Goal: Information Seeking & Learning: Learn about a topic

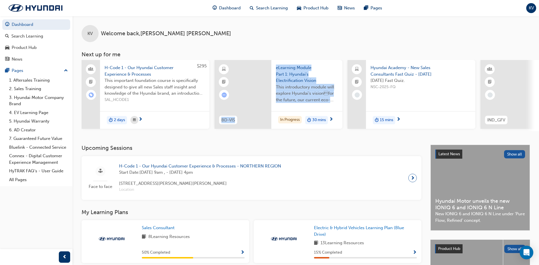
drag, startPoint x: 260, startPoint y: 133, endPoint x: 275, endPoint y: 132, distance: 14.8
click at [275, 131] on div "$295 H-Code 1 - Our Hyundai Customer Experience & Processes This important foun…" at bounding box center [310, 95] width 457 height 71
click at [207, 126] on div "2 days" at bounding box center [154, 120] width 109 height 18
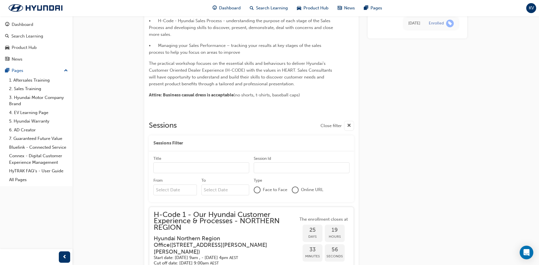
scroll to position [120, 0]
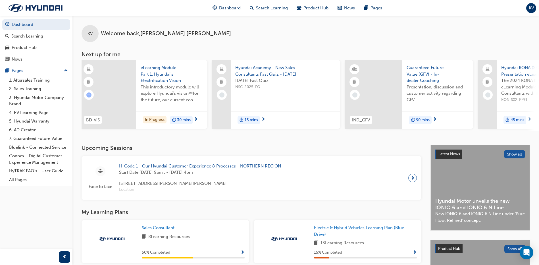
scroll to position [0, 339]
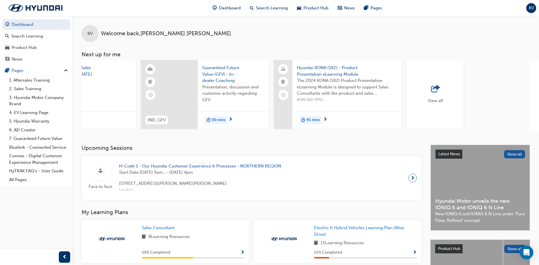
drag, startPoint x: 419, startPoint y: 133, endPoint x: 323, endPoint y: 130, distance: 95.8
click at [323, 130] on div "$295 H-Code 1 - Our Hyundai Customer Experience & Processes This important foun…" at bounding box center [310, 95] width 457 height 71
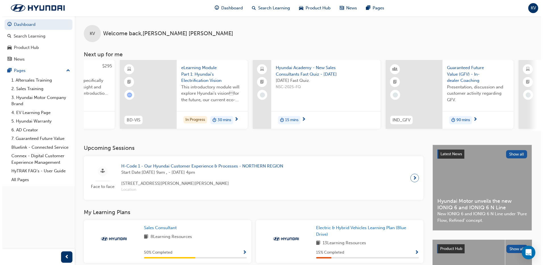
scroll to position [0, 0]
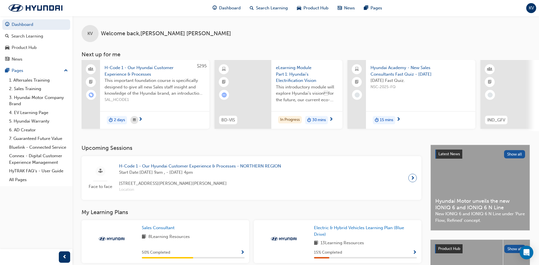
click at [294, 100] on span "This introductory module will explore Hyundai’s visionfor the future, our curr…" at bounding box center [307, 93] width 62 height 19
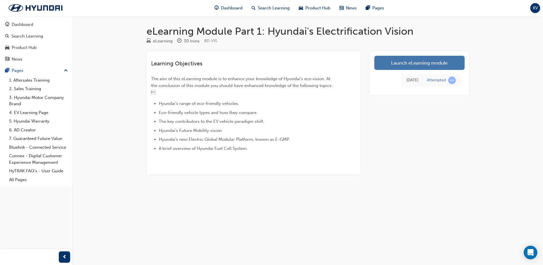
click at [391, 66] on link "Launch eLearning module" at bounding box center [419, 63] width 90 height 14
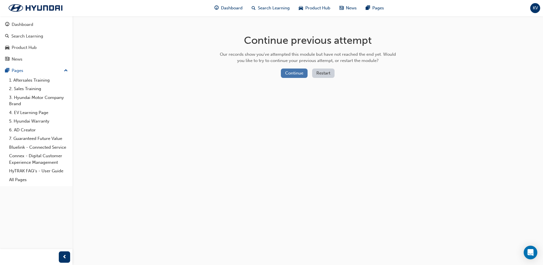
click at [303, 72] on button "Continue" at bounding box center [294, 72] width 27 height 9
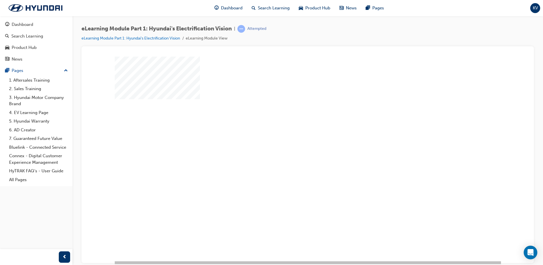
click at [291, 142] on div "play" at bounding box center [291, 142] width 0 height 0
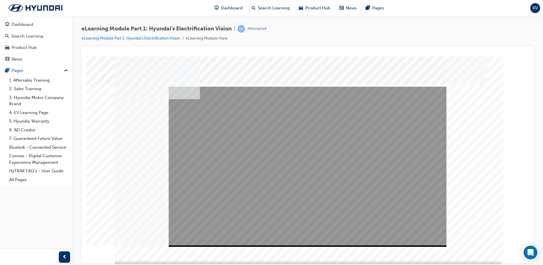
click at [185, 86] on div "Play" at bounding box center [308, 86] width 278 height 0
click at [186, 86] on div "Play" at bounding box center [308, 86] width 278 height 0
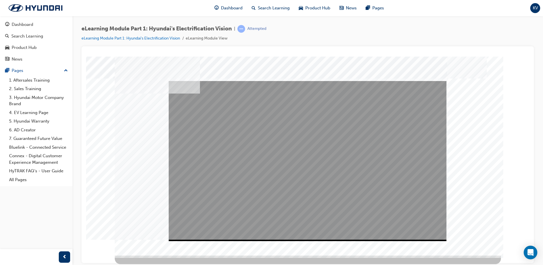
drag, startPoint x: 527, startPoint y: 150, endPoint x: 621, endPoint y: 233, distance: 125.2
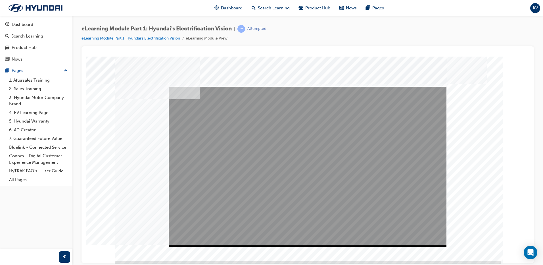
click at [406, 86] on div "Mute" at bounding box center [308, 86] width 278 height 0
click at [186, 86] on div "Play" at bounding box center [308, 86] width 278 height 0
click at [335, 86] on div "Video" at bounding box center [264, 86] width 190 height 0
click at [356, 86] on div "Video" at bounding box center [308, 86] width 278 height 0
click at [359, 86] on div "Video" at bounding box center [264, 86] width 190 height 0
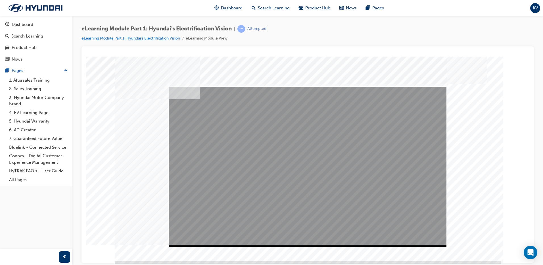
click at [359, 86] on div "Video" at bounding box center [264, 86] width 190 height 0
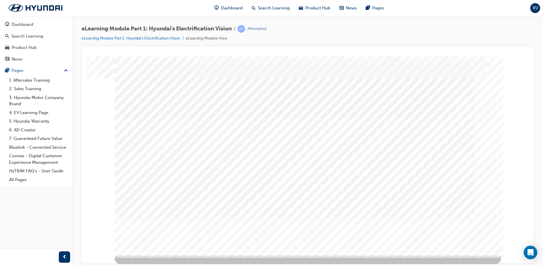
scroll to position [0, 0]
